Goal: Navigation & Orientation: Find specific page/section

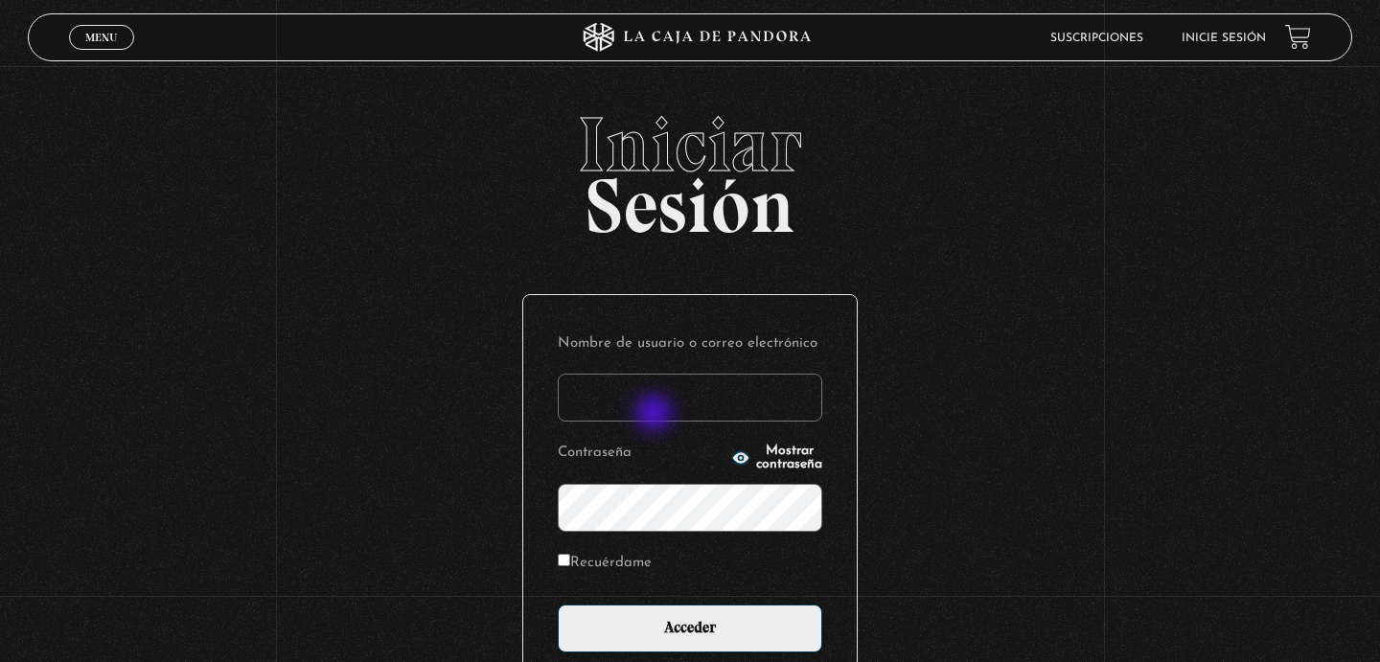
click at [656, 415] on input "Nombre de usuario o correo electrónico" at bounding box center [690, 398] width 265 height 48
click at [1015, 286] on div "Iniciar Sesión Nombre de usuario o correo electrónico Contraseña Mostrar contra…" at bounding box center [690, 473] width 1380 height 734
click at [758, 405] on input "Nombre de usuario o correo electrónico" at bounding box center [690, 398] width 265 height 48
click at [732, 465] on icon "button" at bounding box center [740, 458] width 17 height 12
click at [731, 465] on icon "button" at bounding box center [740, 458] width 19 height 19
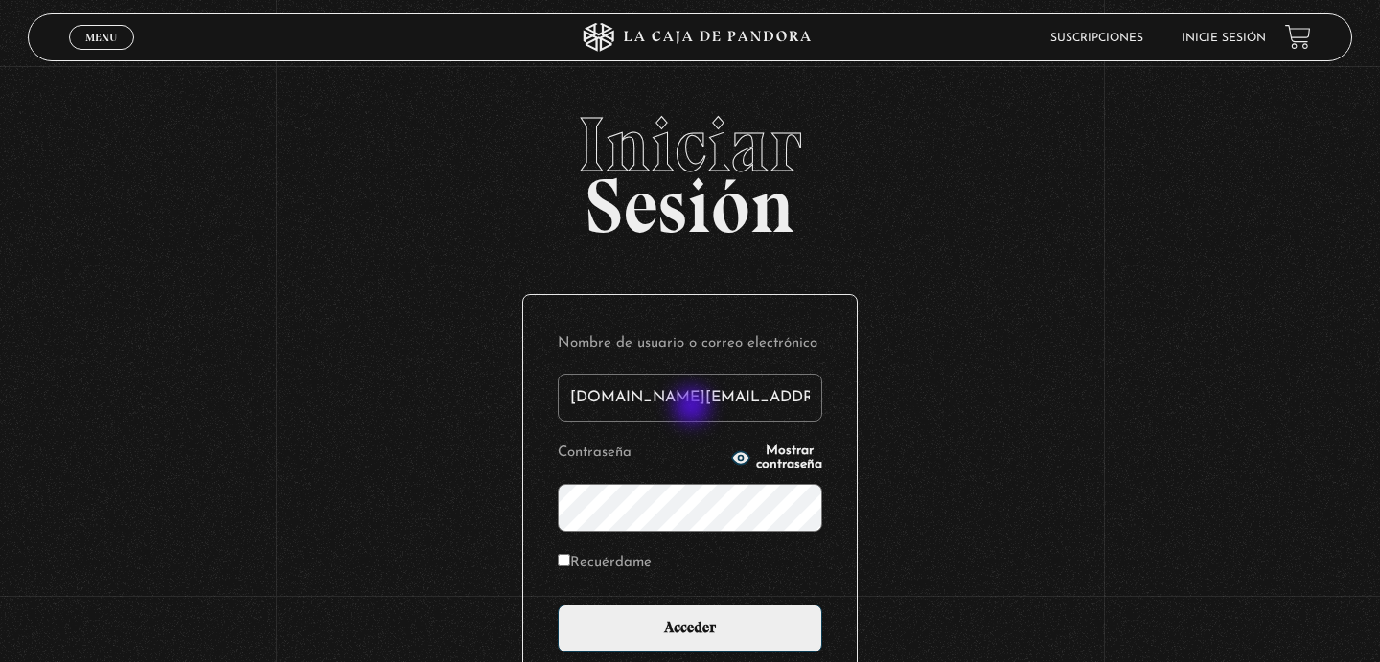
click at [694, 407] on input "[DOMAIN_NAME][EMAIL_ADDRESS][DOMAIN_NAME]" at bounding box center [690, 398] width 265 height 48
type input "[DOMAIN_NAME][EMAIL_ADDRESS][DOMAIN_NAME]"
click at [739, 461] on circle "button" at bounding box center [741, 458] width 5 height 5
click at [732, 461] on icon "button" at bounding box center [740, 458] width 17 height 12
click at [601, 563] on label "Recuérdame" at bounding box center [605, 564] width 94 height 30
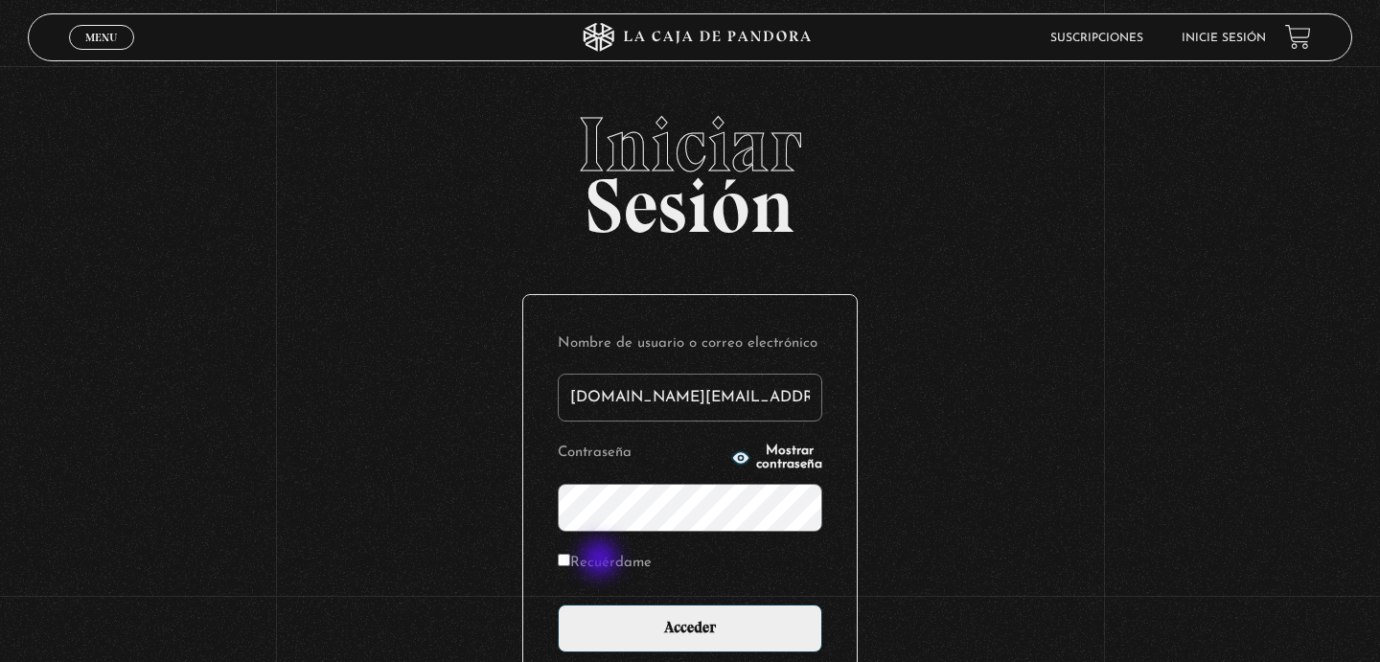
click at [570, 563] on input "Recuérdame" at bounding box center [564, 560] width 12 height 12
checkbox input "true"
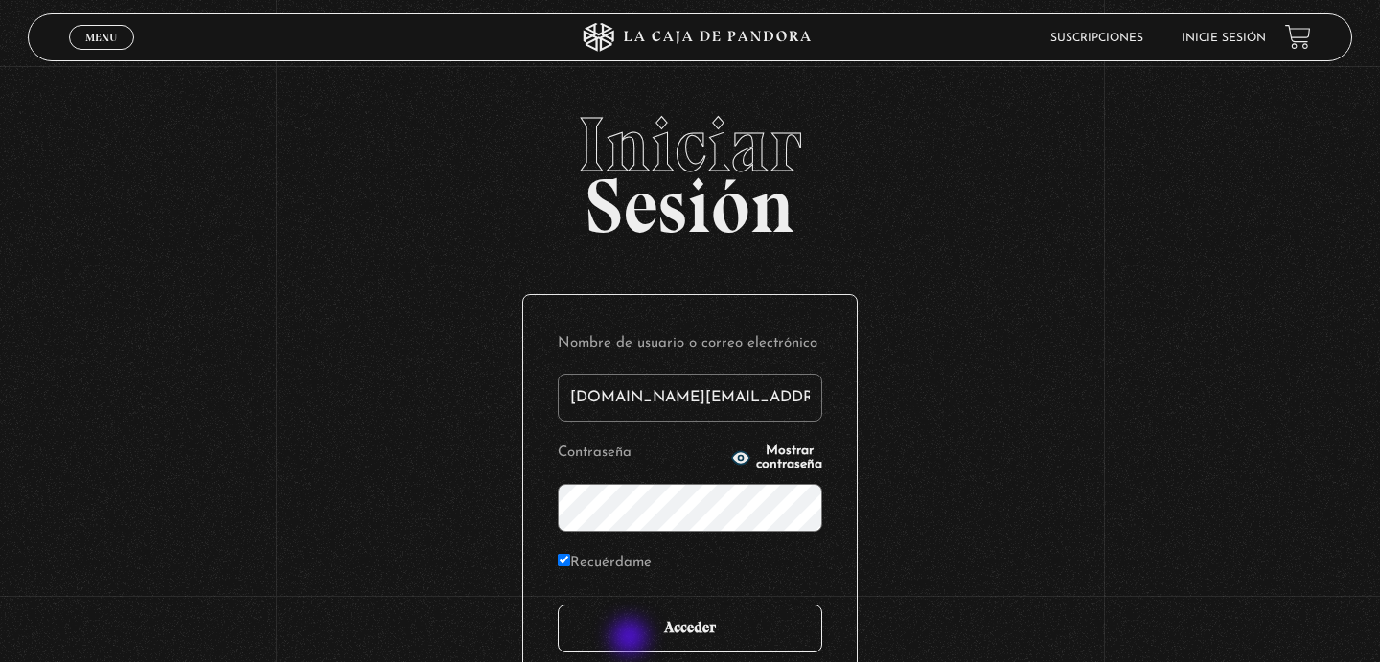
click at [632, 639] on input "Acceder" at bounding box center [690, 629] width 265 height 48
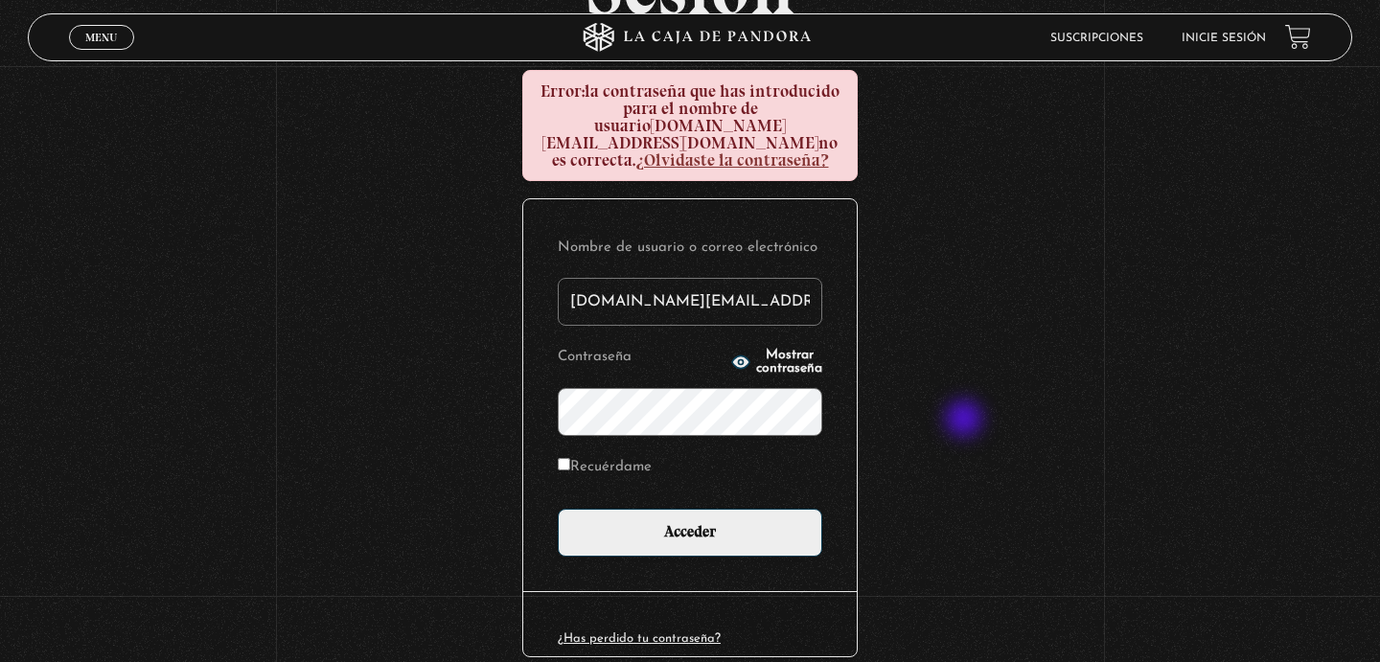
scroll to position [228, 0]
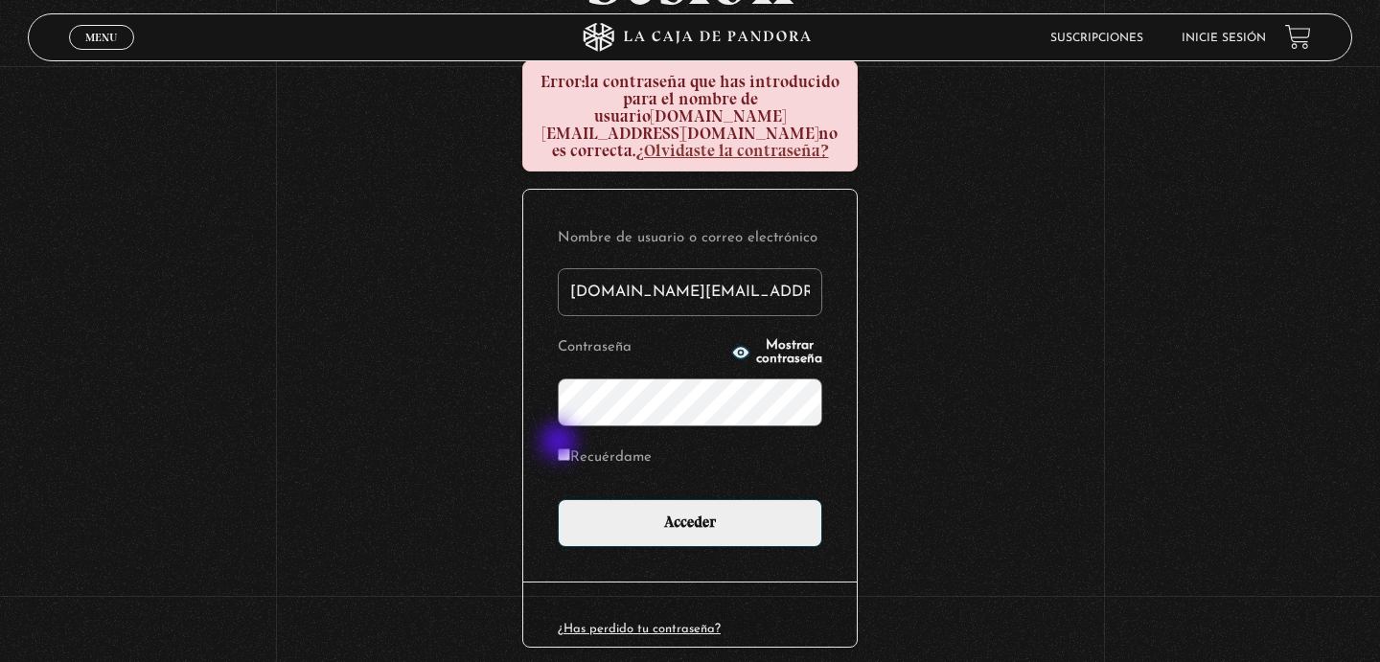
click at [563, 444] on label "Recuérdame" at bounding box center [605, 459] width 94 height 30
click at [563, 449] on input "Recuérdame" at bounding box center [564, 455] width 12 height 12
checkbox input "true"
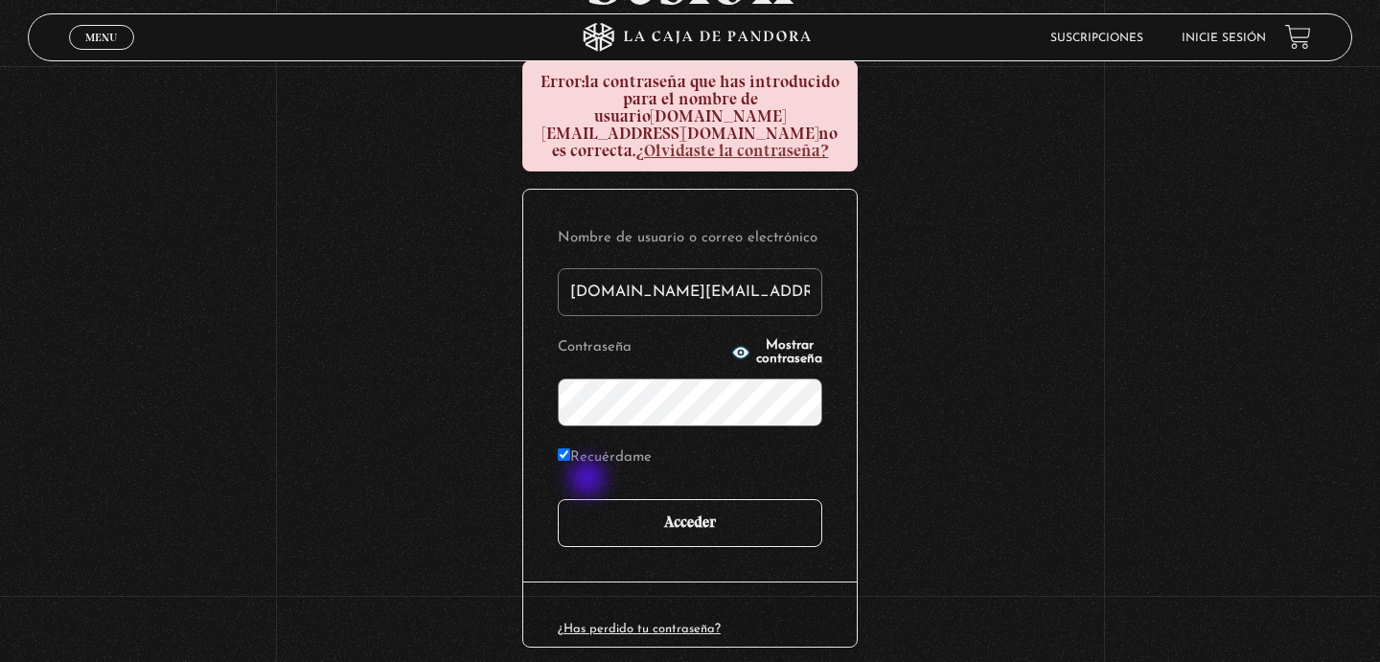
click at [595, 499] on input "Acceder" at bounding box center [690, 523] width 265 height 48
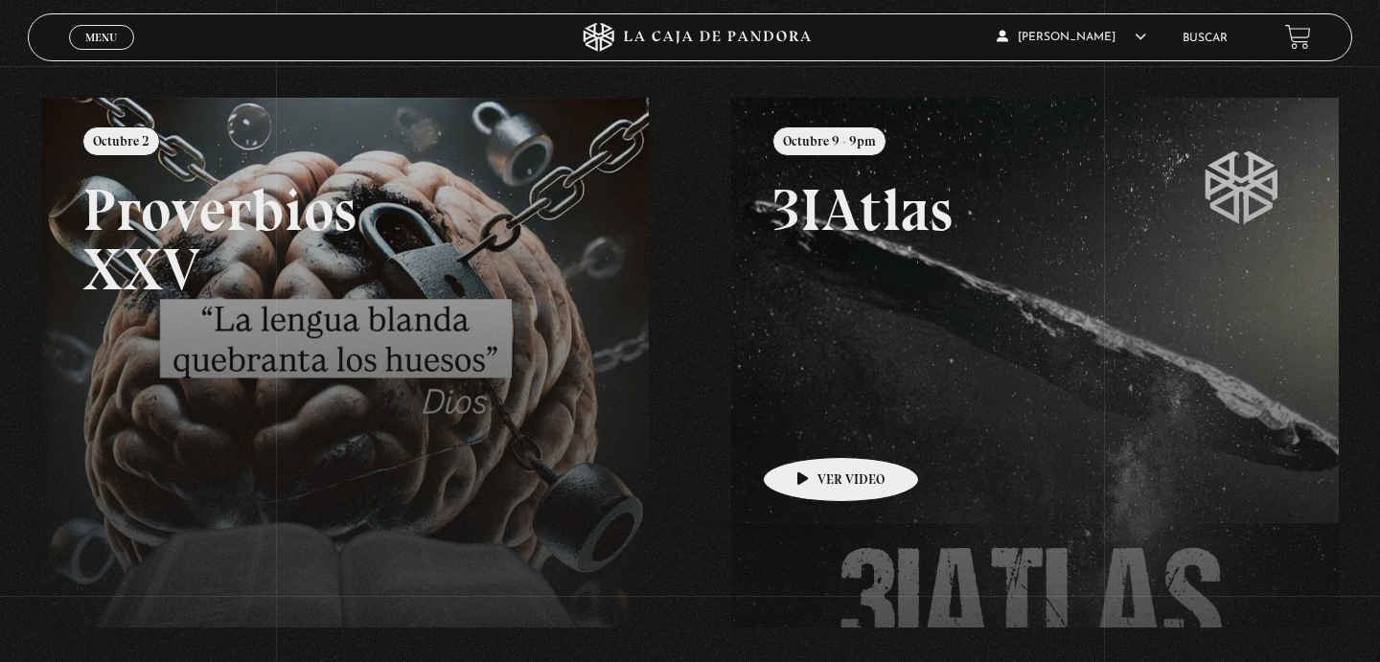
scroll to position [193, 0]
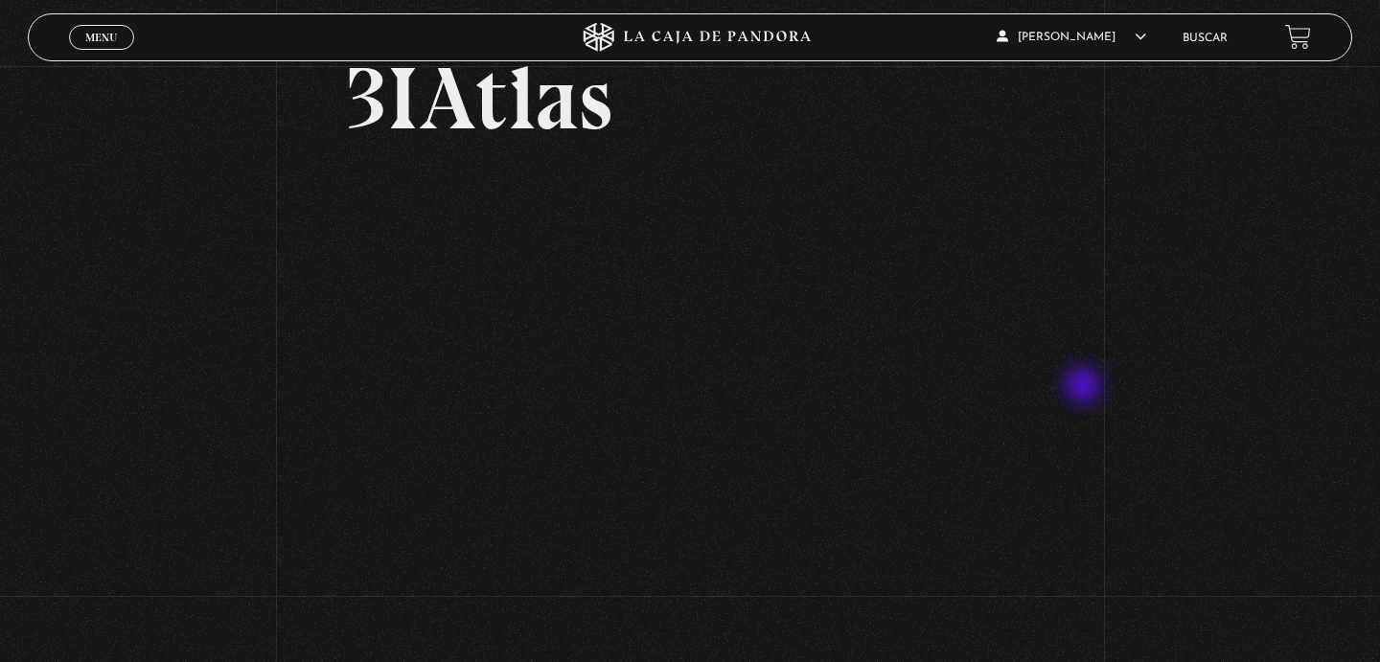
scroll to position [121, 0]
